Goal: Task Accomplishment & Management: Manage account settings

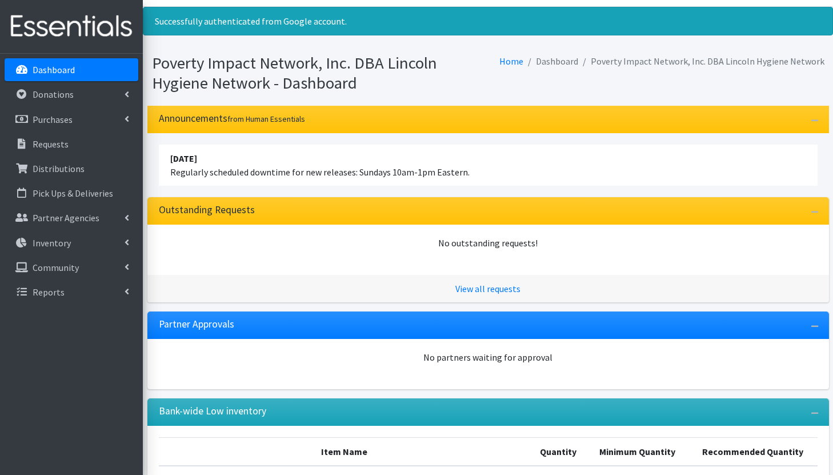
scroll to position [26, 0]
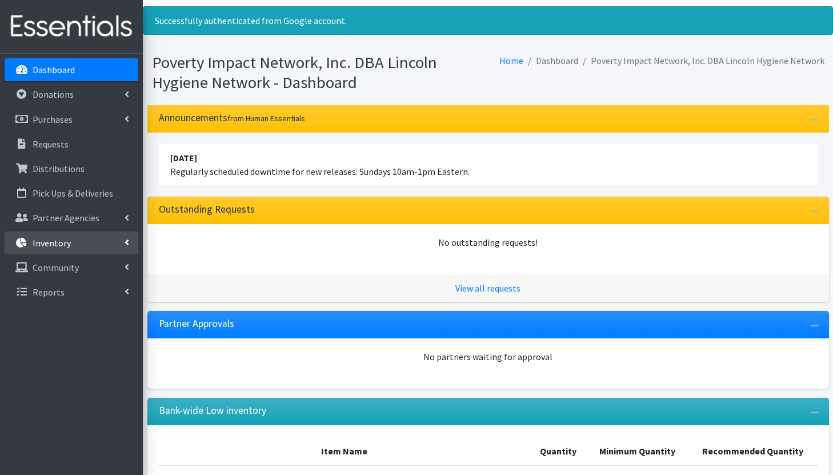
click at [65, 237] on p "Inventory" at bounding box center [52, 242] width 38 height 11
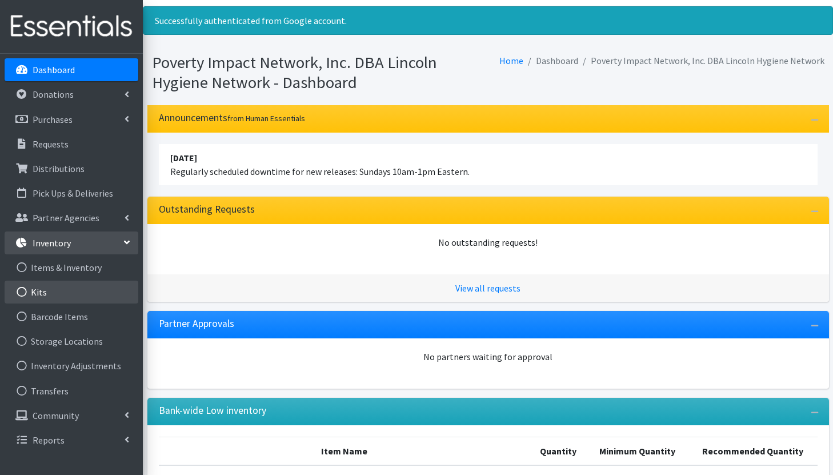
click at [66, 296] on link "Kits" at bounding box center [72, 291] width 134 height 23
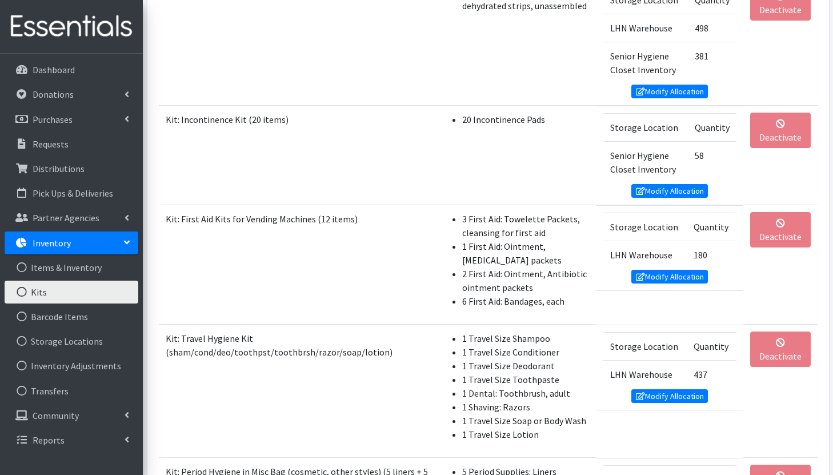
scroll to position [845, 0]
click at [692, 275] on link "Modify Allocation" at bounding box center [669, 276] width 77 height 14
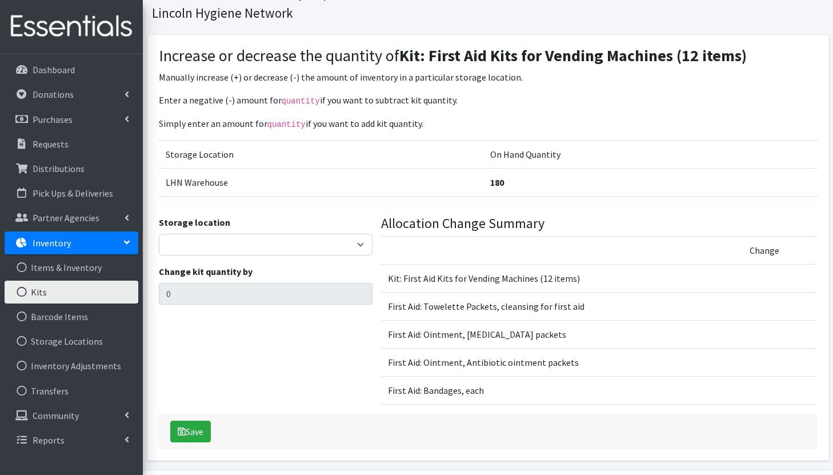
scroll to position [70, 0]
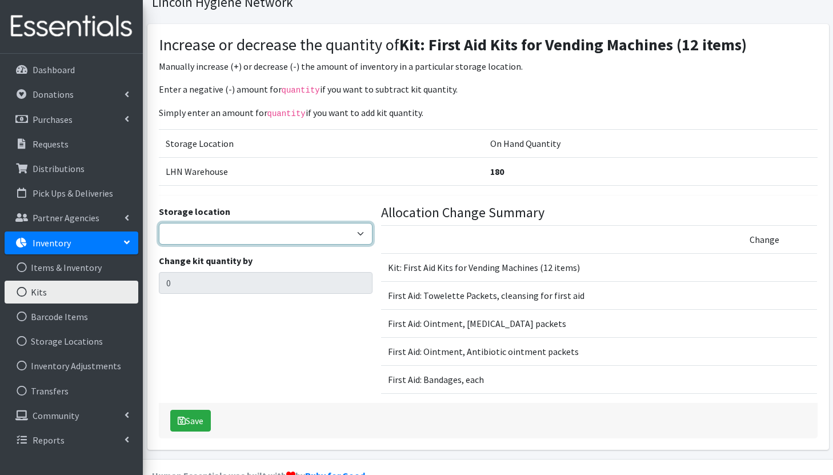
click at [361, 227] on select "LHN Warehouse Senior Hygiene Closet Inventory" at bounding box center [266, 234] width 214 height 22
select select "344"
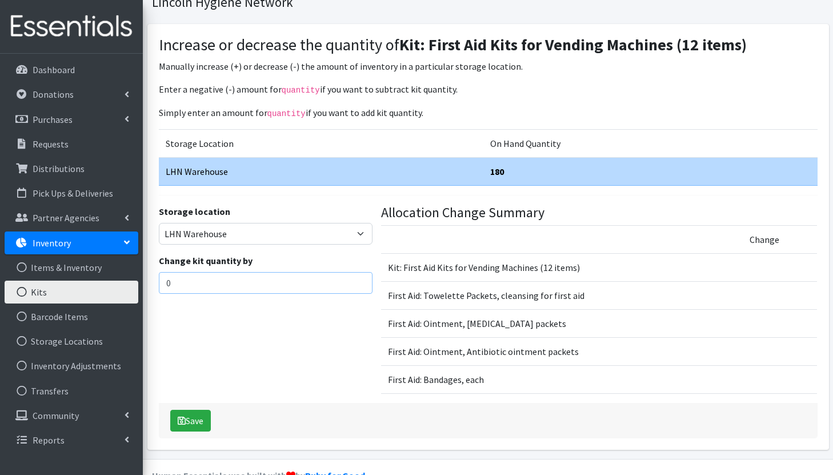
click at [287, 278] on input "0" at bounding box center [266, 283] width 214 height 22
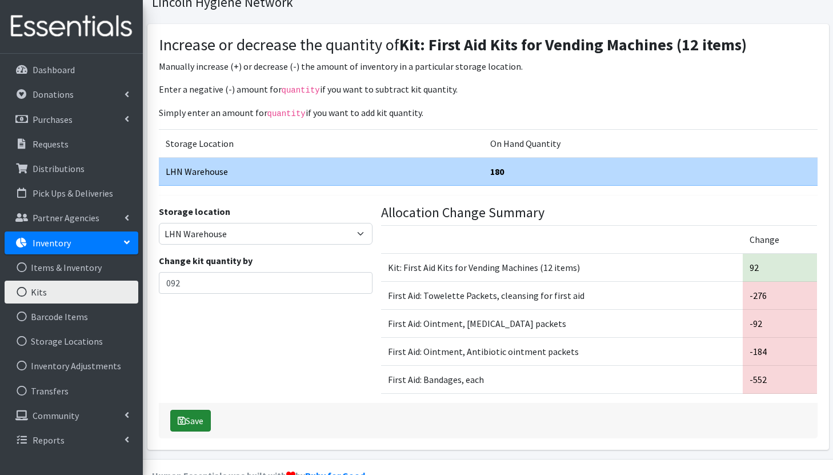
drag, startPoint x: 202, startPoint y: 420, endPoint x: 256, endPoint y: 296, distance: 135.1
click at [256, 296] on div "Increase or decrease the quantity of Kit: First Aid Kits for Vending Machines (…" at bounding box center [487, 236] width 681 height 425
click at [168, 284] on input "092" at bounding box center [266, 283] width 214 height 22
type input "92"
click at [196, 416] on button "Save" at bounding box center [190, 420] width 41 height 22
